Goal: Obtain resource: Download file/media

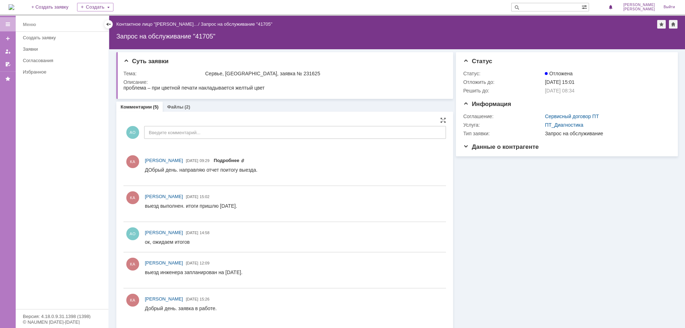
click at [245, 159] on link "Подробнее" at bounding box center [229, 160] width 31 height 5
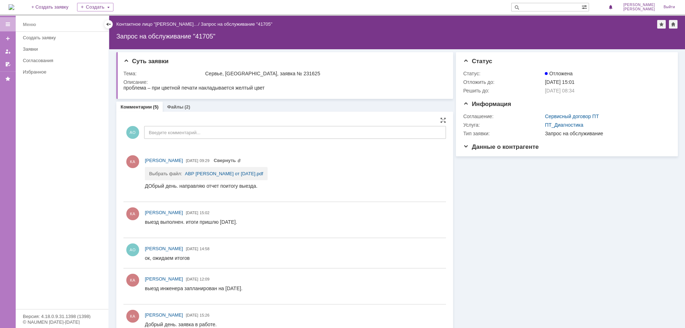
click at [222, 173] on link "АВР [PERSON_NAME] от [DATE].pdf" at bounding box center [224, 173] width 78 height 5
click at [232, 171] on link "АВР [PERSON_NAME] от [DATE].pdf" at bounding box center [224, 173] width 78 height 5
click at [241, 161] on link "Свернуть" at bounding box center [227, 160] width 27 height 5
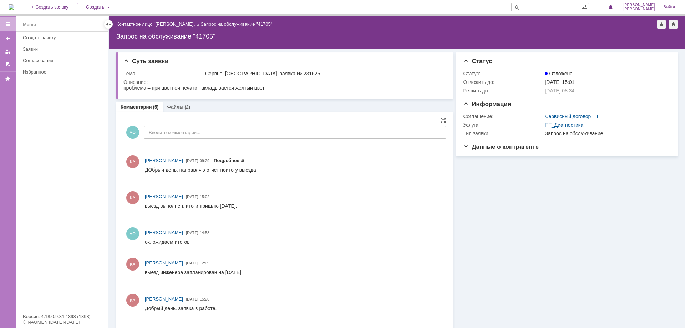
click at [245, 161] on link "Подробнее" at bounding box center [229, 160] width 31 height 5
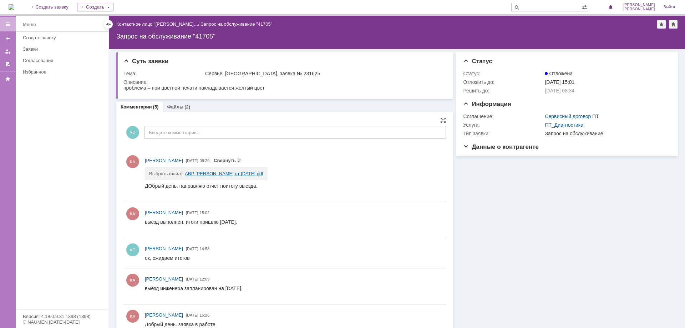
click at [228, 173] on link "АВР [PERSON_NAME] от [DATE].pdf" at bounding box center [224, 173] width 78 height 5
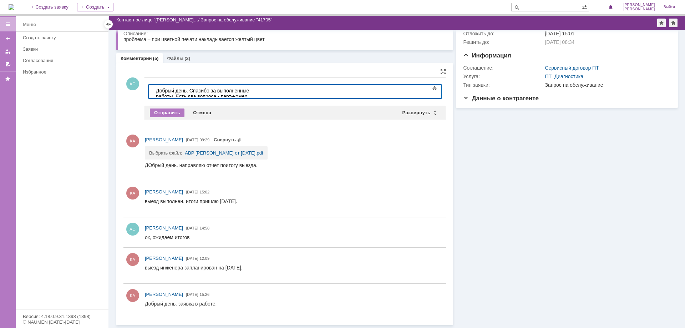
scroll to position [29, 0]
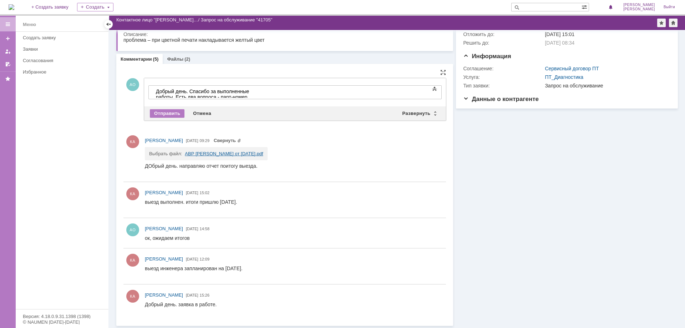
click at [214, 153] on link "АВР [PERSON_NAME] от [DATE].pdf" at bounding box center [224, 153] width 78 height 5
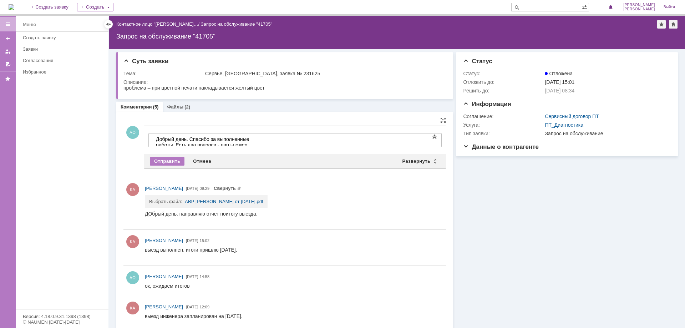
click at [257, 137] on div "Добрый день. Спасибо за выполненные работы. Есть два вопроса - парт-номер детал…" at bounding box center [206, 144] width 101 height 17
click at [559, 122] on link "ПТ_Диагностика" at bounding box center [563, 125] width 39 height 6
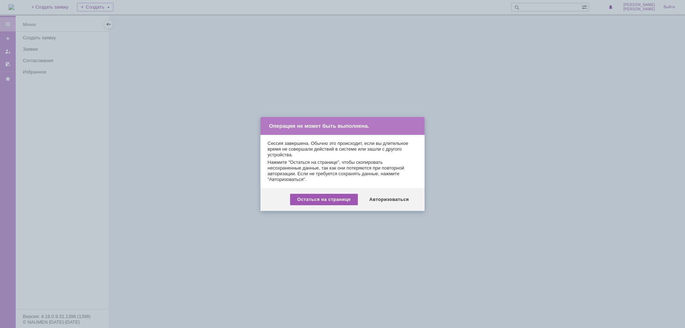
click at [322, 199] on div "Остаться на странице" at bounding box center [324, 199] width 68 height 11
